Goal: Task Accomplishment & Management: Complete application form

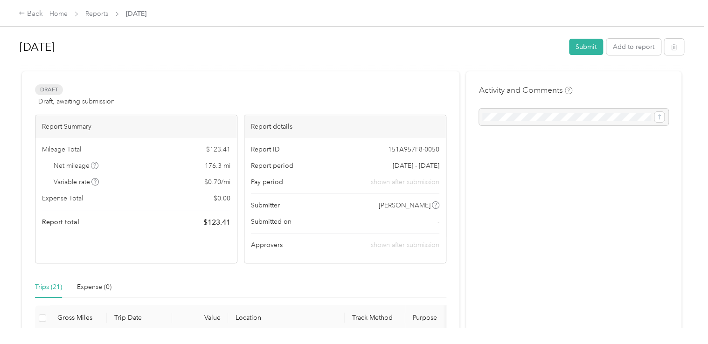
scroll to position [653, 0]
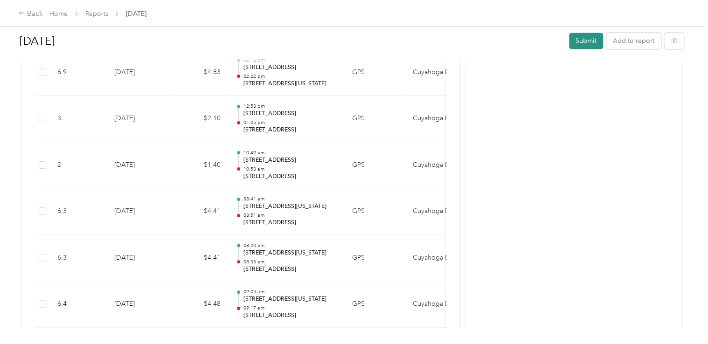
click at [584, 42] on button "Submit" at bounding box center [586, 41] width 34 height 16
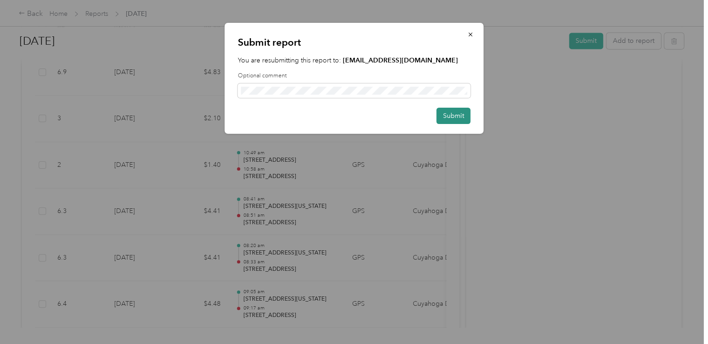
click at [461, 114] on button "Submit" at bounding box center [453, 116] width 34 height 16
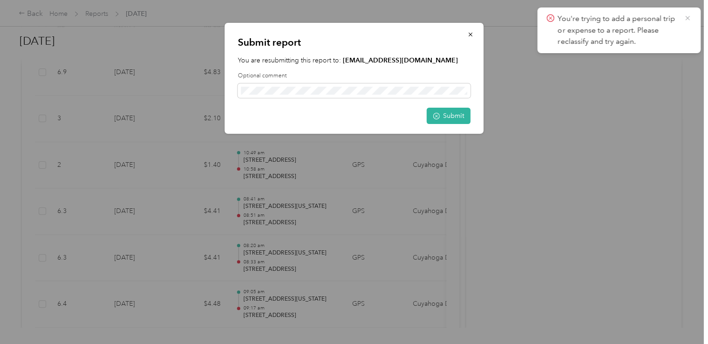
click at [691, 17] on icon at bounding box center [687, 18] width 7 height 8
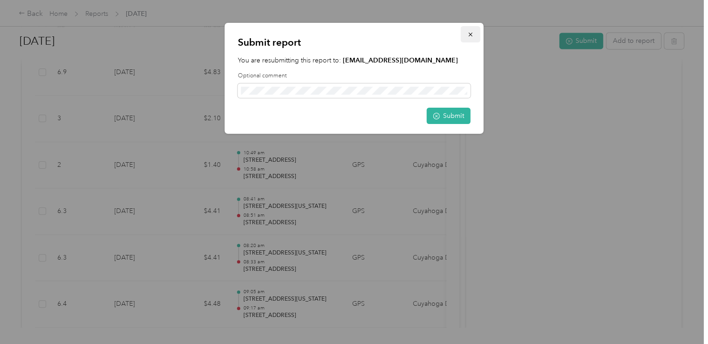
click at [471, 37] on icon "button" at bounding box center [470, 34] width 7 height 7
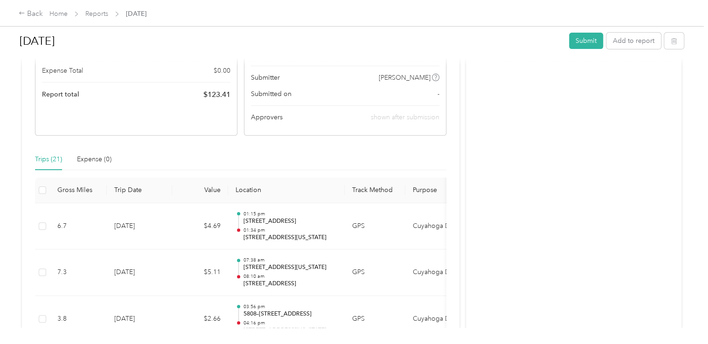
scroll to position [47, 0]
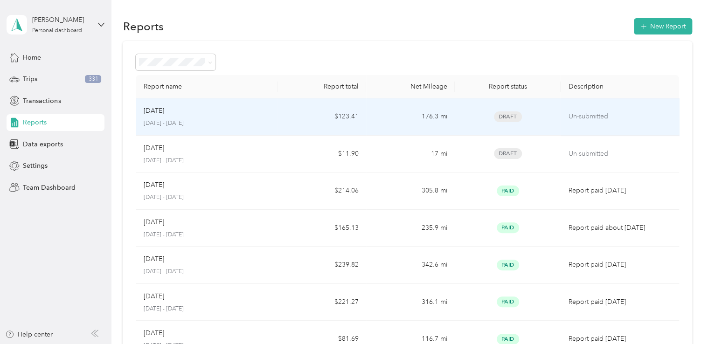
click at [295, 122] on td "$123.41" at bounding box center [321, 116] width 89 height 37
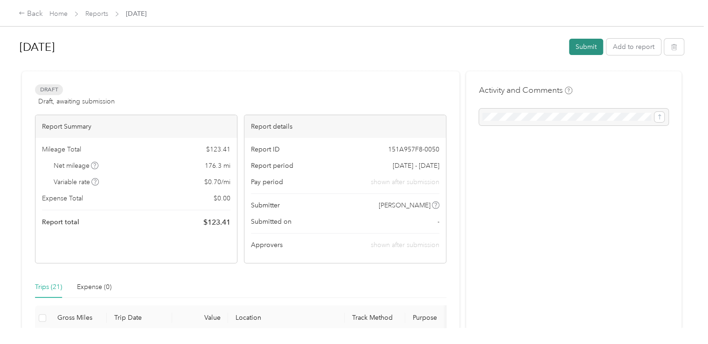
click at [584, 49] on button "Submit" at bounding box center [586, 47] width 34 height 16
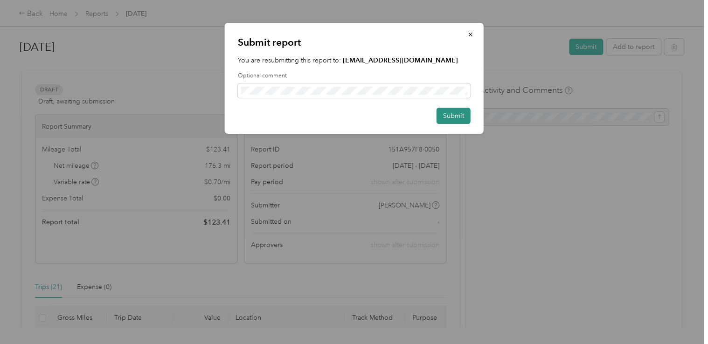
click at [453, 112] on button "Submit" at bounding box center [453, 116] width 34 height 16
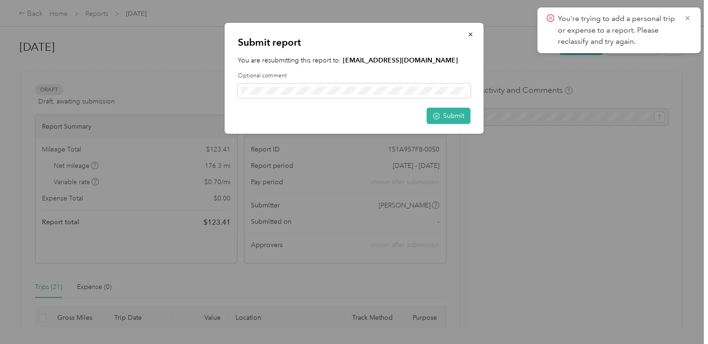
click at [686, 18] on icon at bounding box center [687, 18] width 7 height 8
